Goal: Task Accomplishment & Management: Use online tool/utility

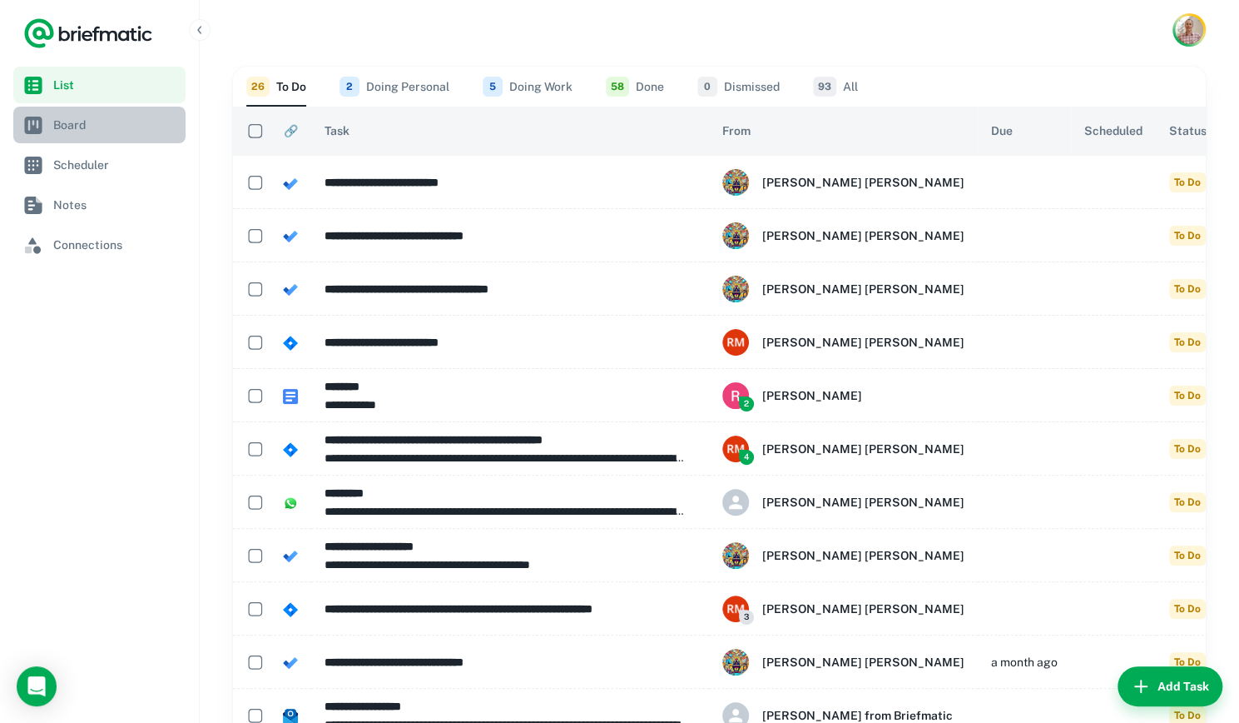
click at [98, 127] on span "Board" at bounding box center [116, 125] width 126 height 18
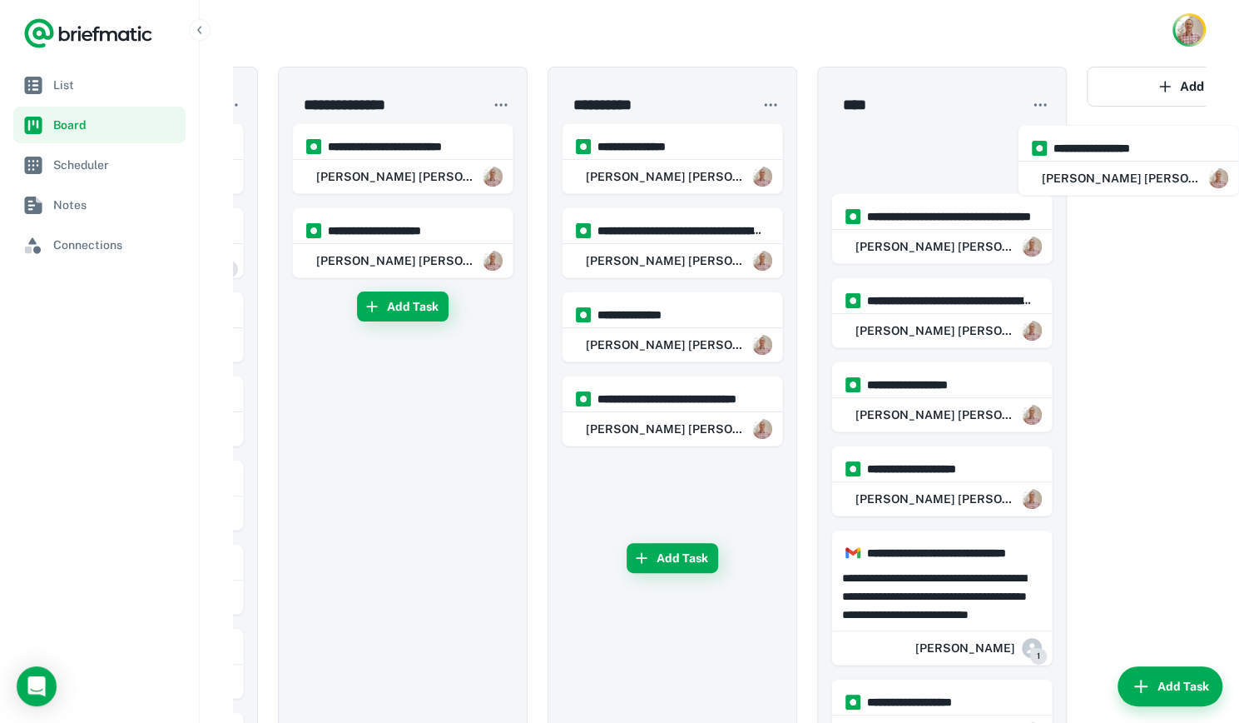
scroll to position [0, 339]
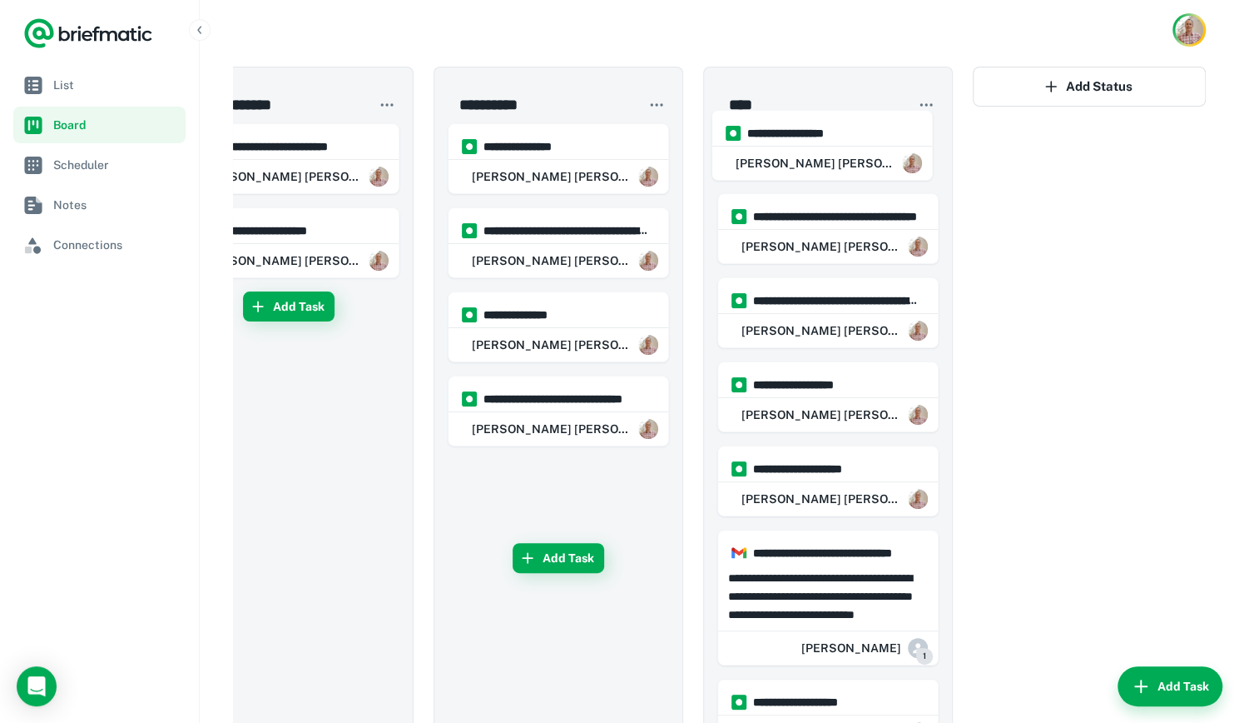
drag, startPoint x: 850, startPoint y: 176, endPoint x: 779, endPoint y: 162, distance: 72.0
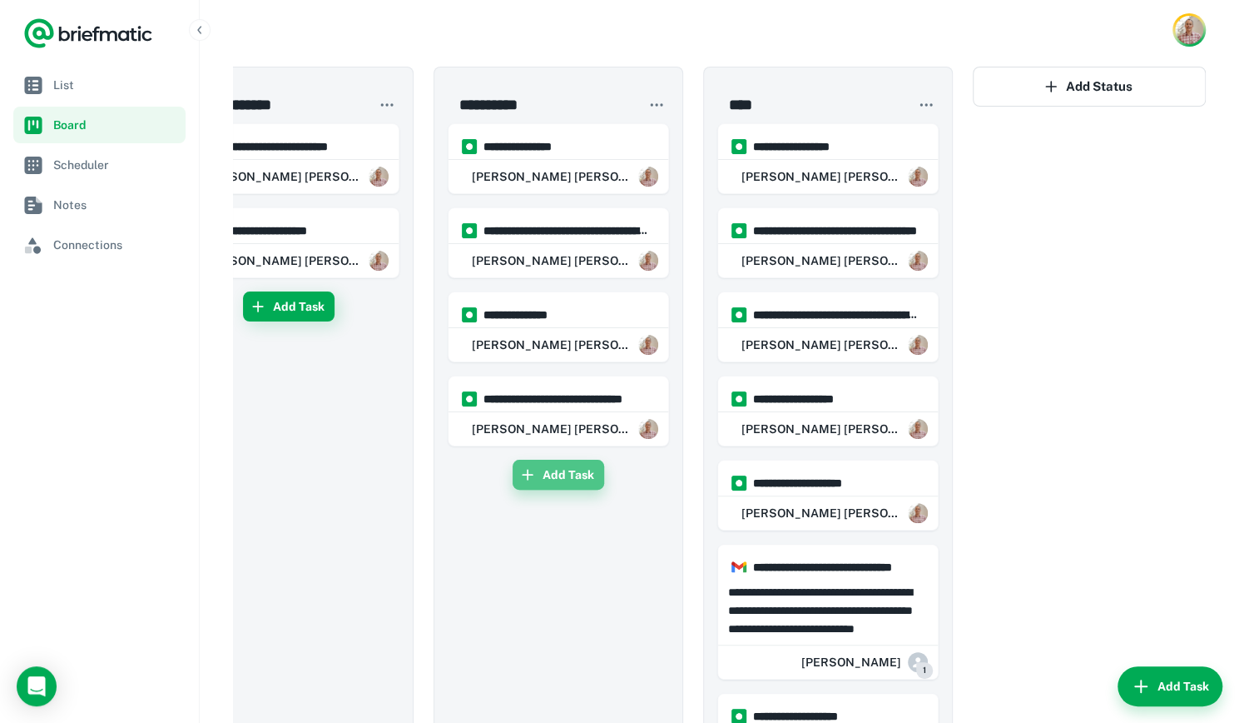
click at [546, 462] on button "Add Task" at bounding box center [559, 474] width 92 height 30
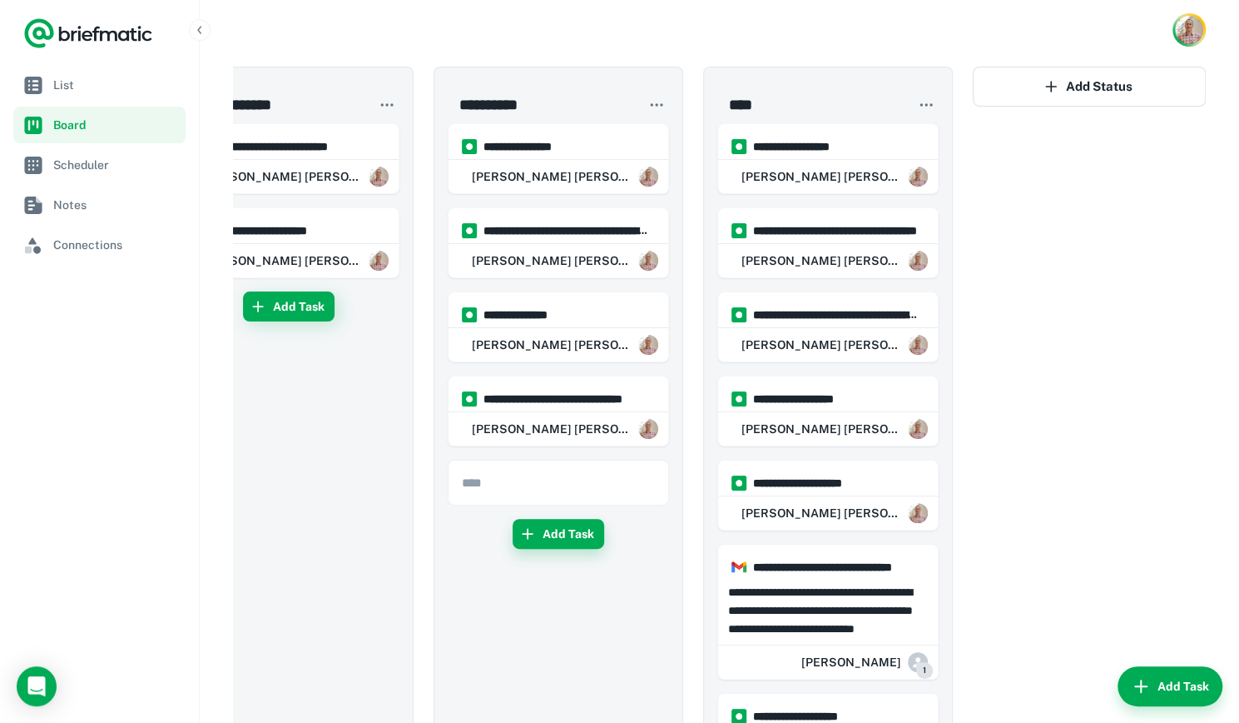
type input "*"
type input "**********"
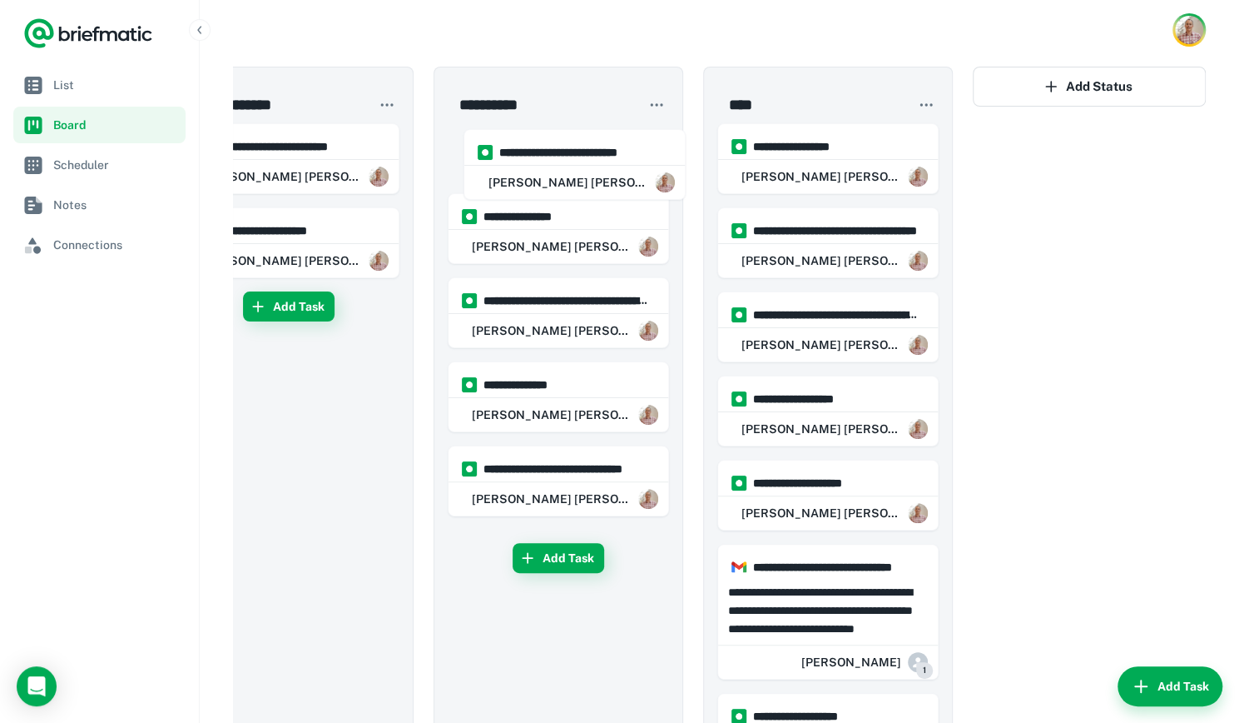
drag, startPoint x: 528, startPoint y: 486, endPoint x: 544, endPoint y: 152, distance: 334.2
